Goal: Task Accomplishment & Management: Manage account settings

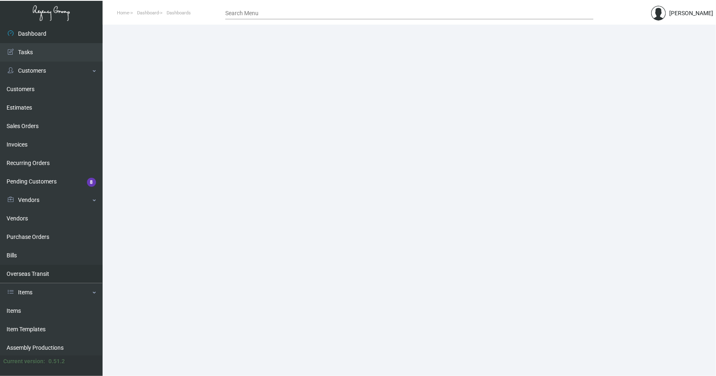
drag, startPoint x: 12, startPoint y: 309, endPoint x: 53, endPoint y: 280, distance: 50.1
click at [12, 309] on link "Items" at bounding box center [51, 310] width 103 height 18
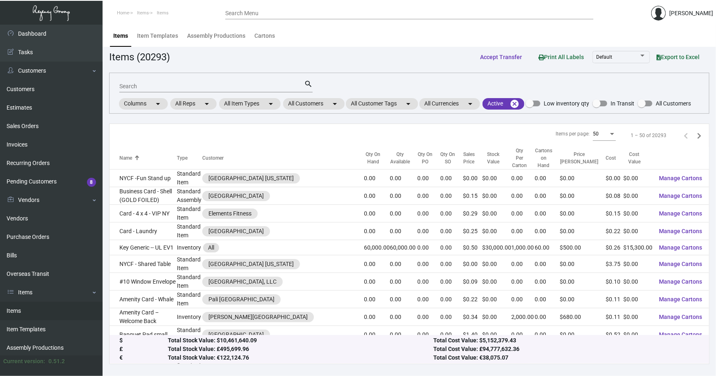
click at [157, 86] on input "Search" at bounding box center [211, 86] width 185 height 7
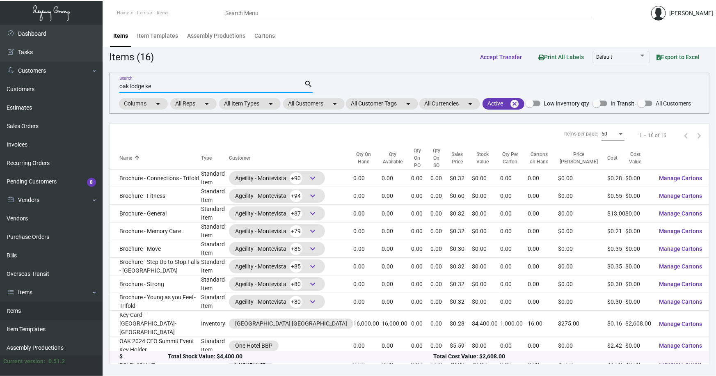
type input "oak lodge ke"
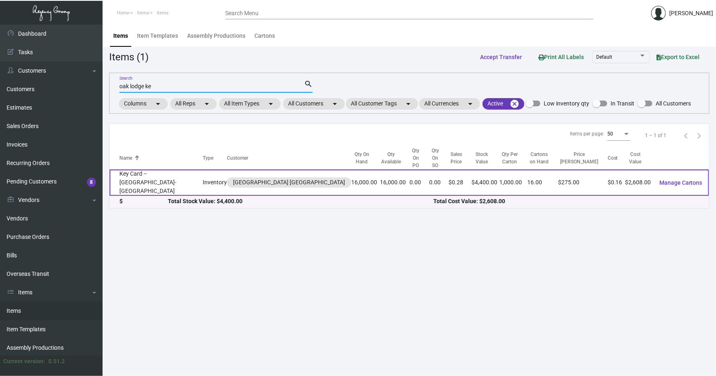
click at [168, 173] on td "Key Card -- [GEOGRAPHIC_DATA]-[GEOGRAPHIC_DATA]" at bounding box center [155, 182] width 93 height 26
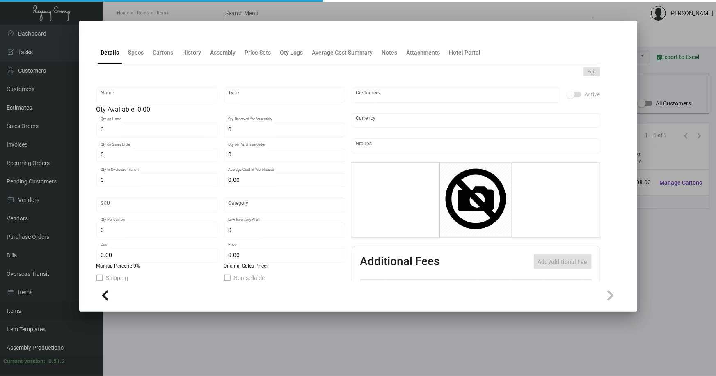
type input "Key Card -- [GEOGRAPHIC_DATA]-[GEOGRAPHIC_DATA]"
type input "Inventory"
type input "16,000"
type input "$ 0.163"
type input "Overseas"
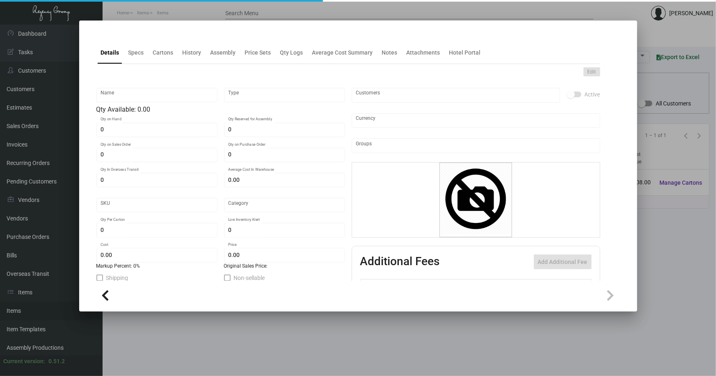
type input "1,000"
type input "$ 0.163"
type input "$ 0.275"
checkbox input "true"
type input "United States Dollar $"
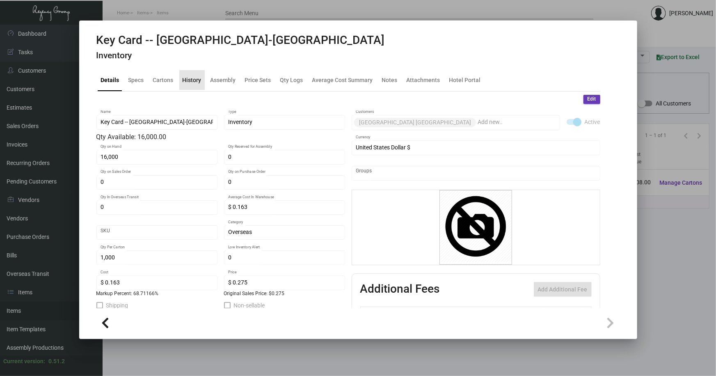
click at [192, 81] on div "History" at bounding box center [191, 79] width 19 height 9
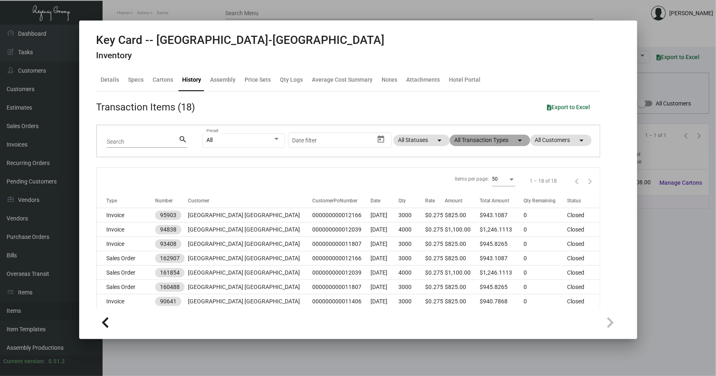
click at [482, 137] on mat-chip "All Transaction Types arrow_drop_down" at bounding box center [489, 139] width 80 height 11
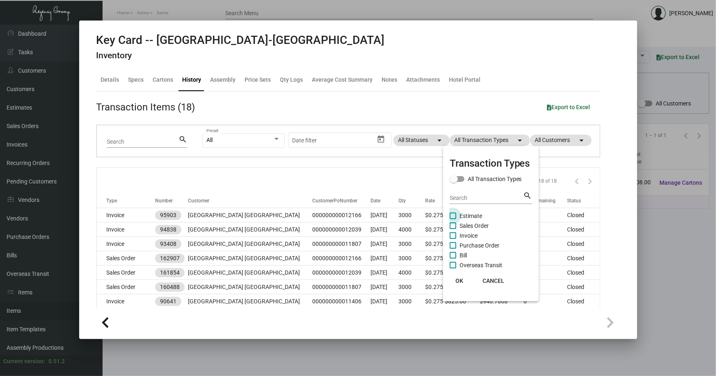
click at [474, 213] on span "Estimate" at bounding box center [470, 216] width 23 height 10
click at [453, 219] on input "Estimate" at bounding box center [452, 219] width 0 height 0
checkbox input "true"
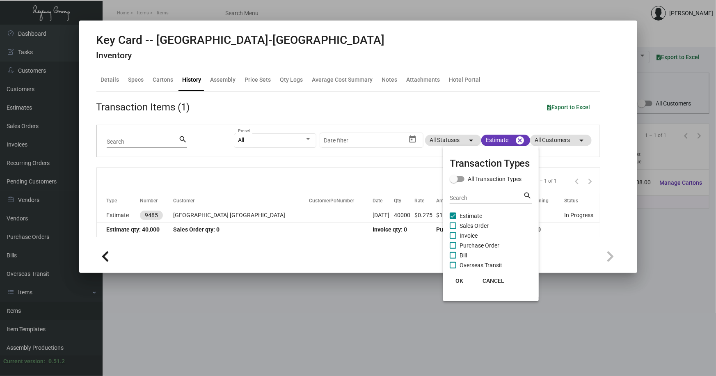
click at [307, 316] on div at bounding box center [358, 188] width 716 height 376
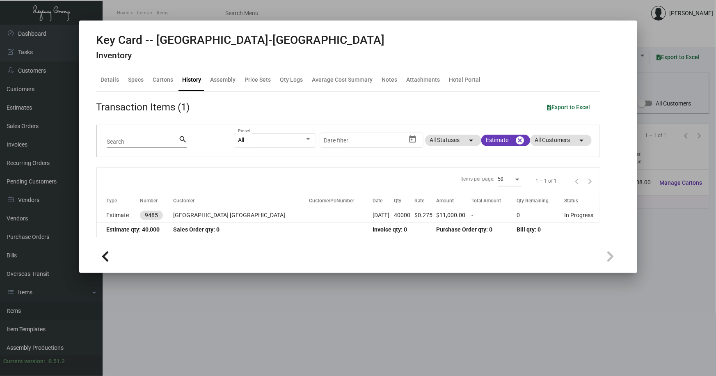
click at [274, 281] on div at bounding box center [358, 188] width 716 height 376
